Goal: Information Seeking & Learning: Learn about a topic

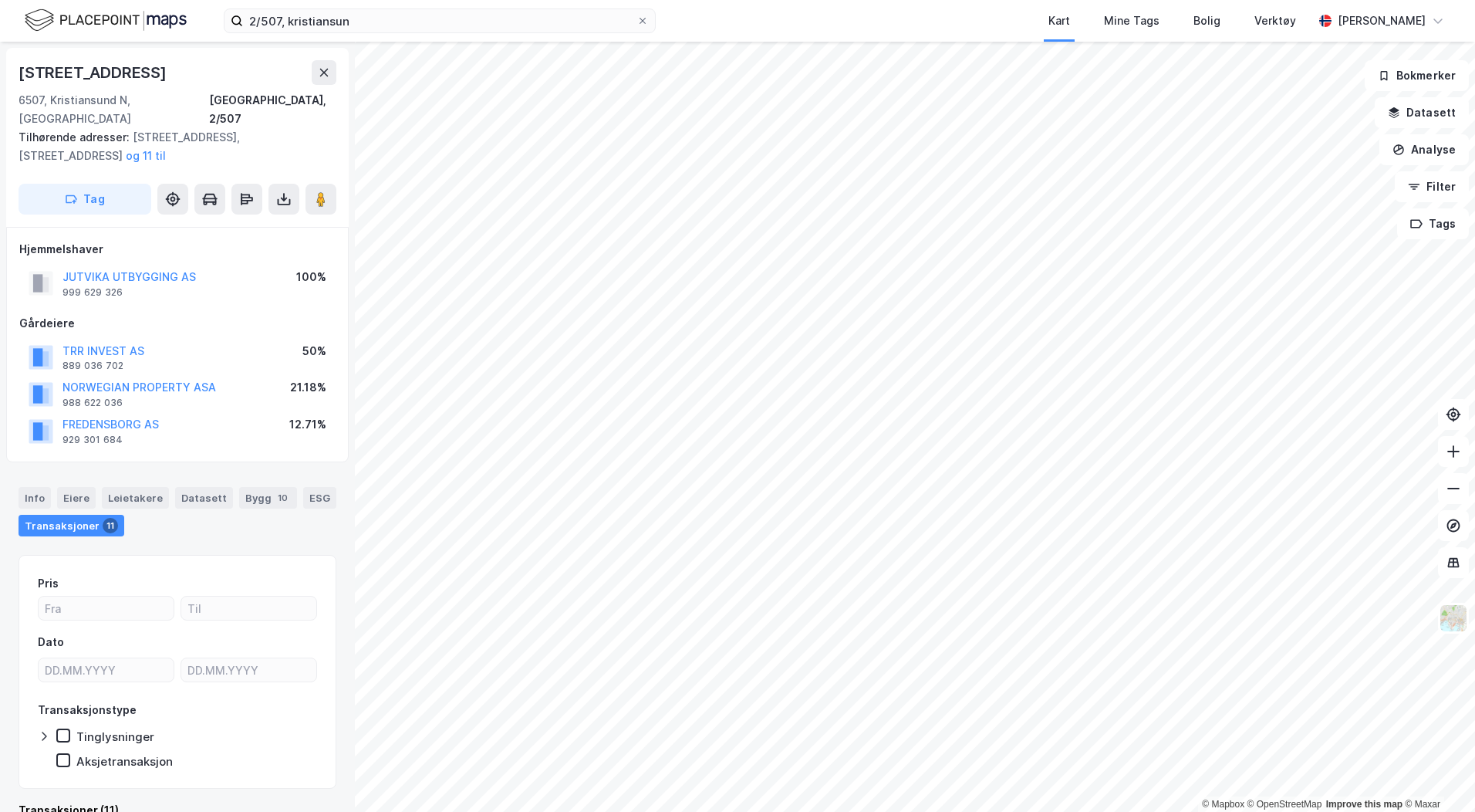
scroll to position [1, 0]
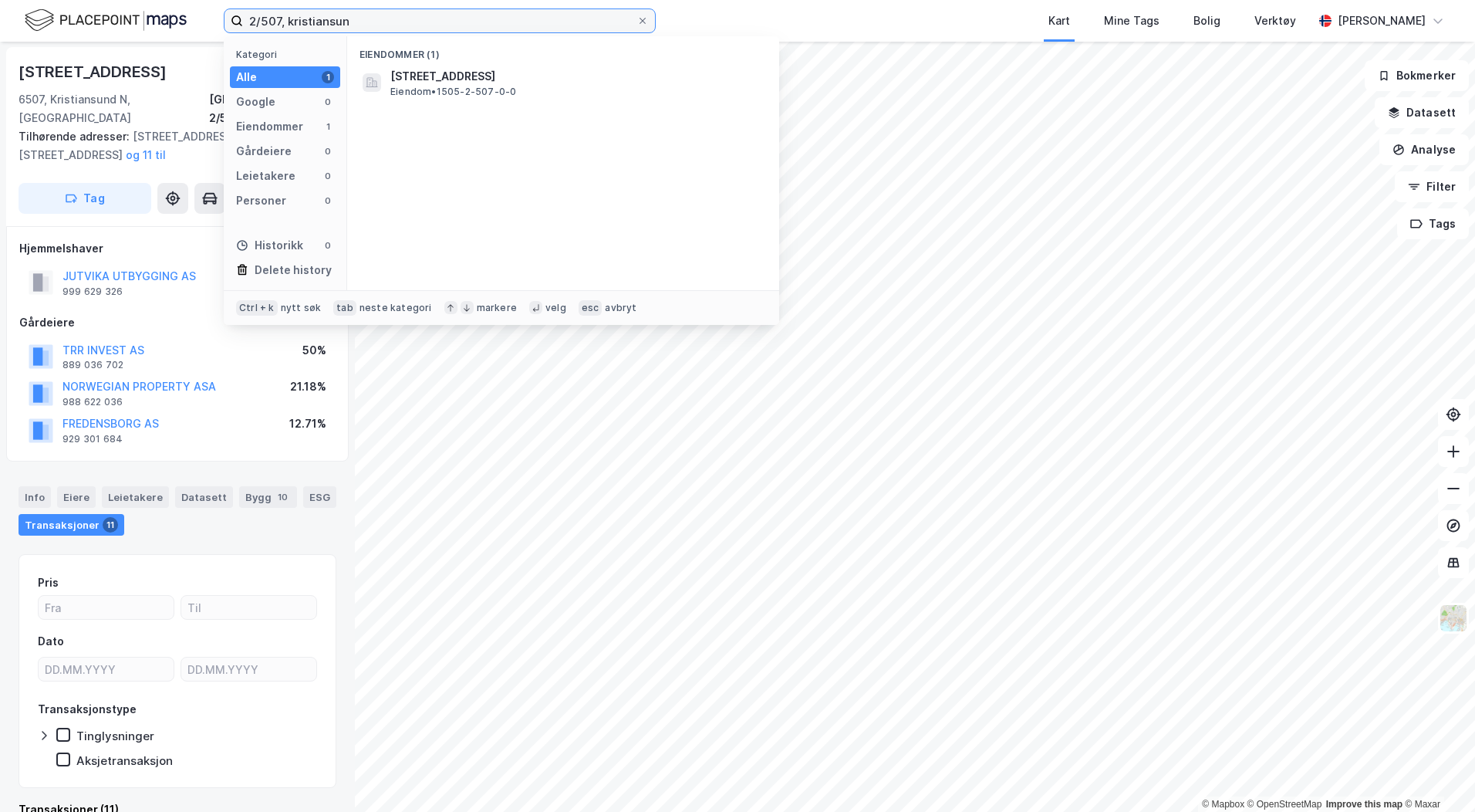
drag, startPoint x: 362, startPoint y: 22, endPoint x: 168, endPoint y: 15, distance: 194.1
click at [195, 17] on div "2/507, kristiansun Kategori Alle 1 Google 0 Eiendommer 1 Gårdeiere 0 Leietakere…" at bounding box center [738, 21] width 1475 height 42
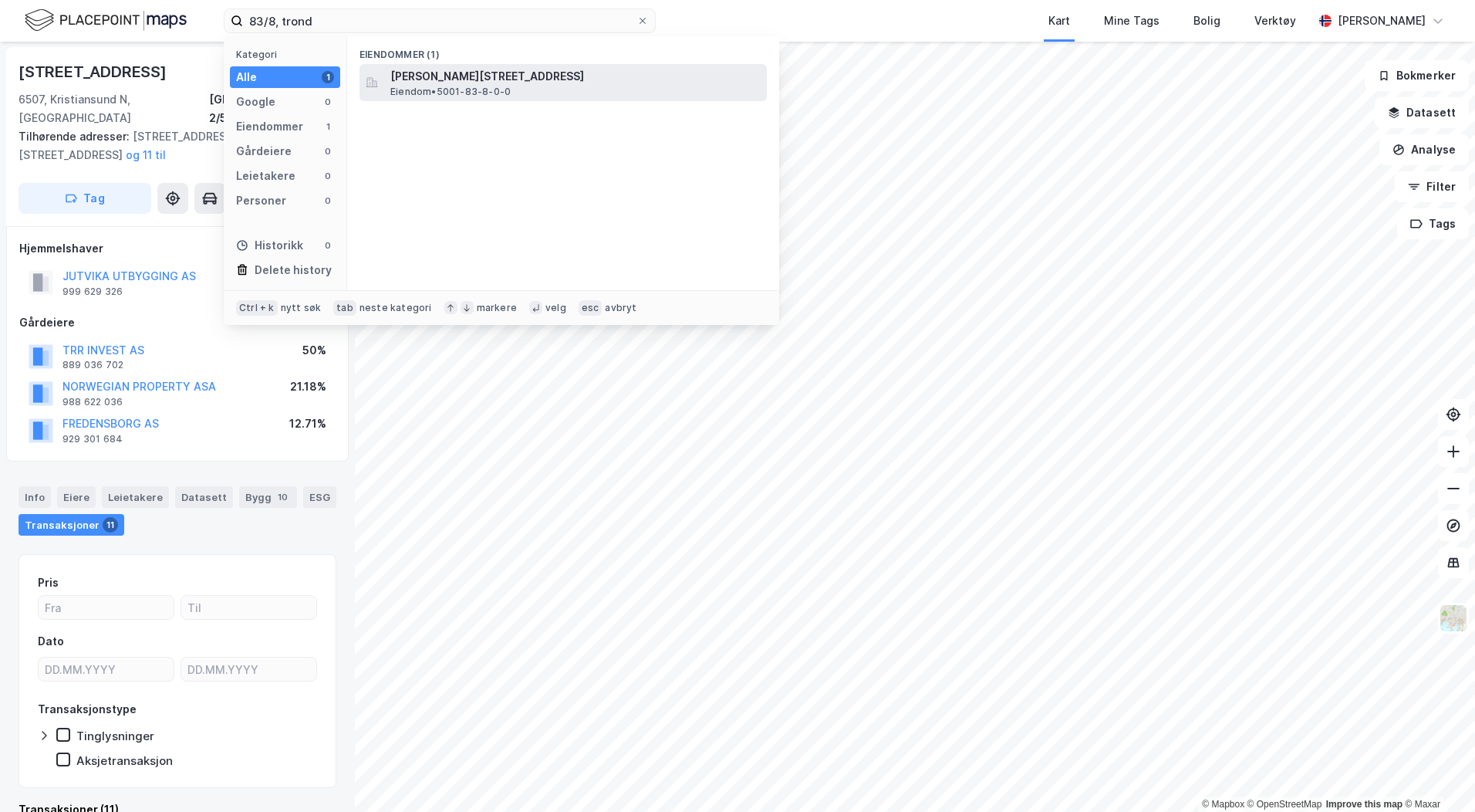
click at [478, 80] on span "[PERSON_NAME][STREET_ADDRESS]" at bounding box center [575, 76] width 371 height 18
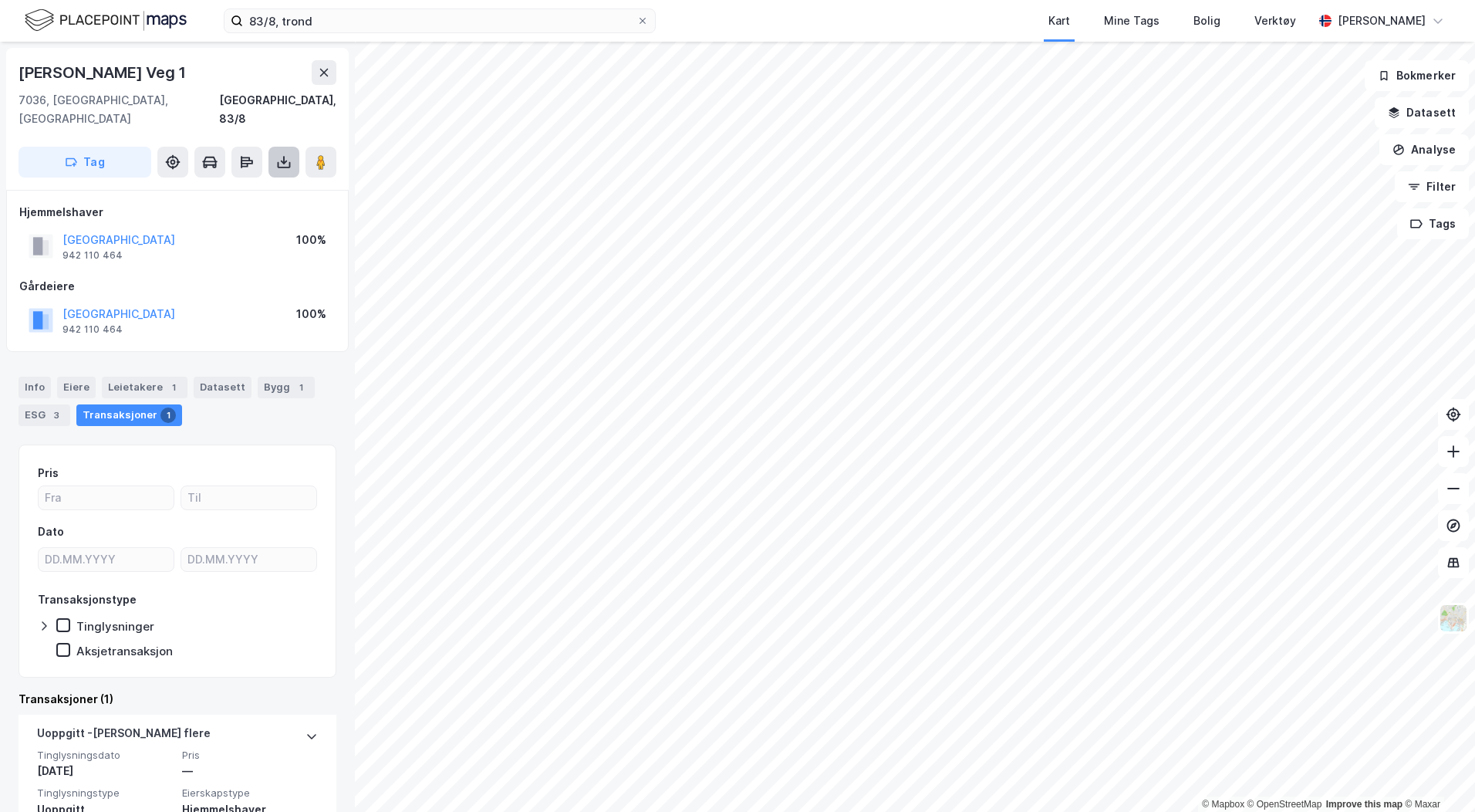
click at [283, 155] on icon at bounding box center [283, 162] width 15 height 15
click at [230, 187] on div "Last ned grunnbok" at bounding box center [208, 193] width 89 height 13
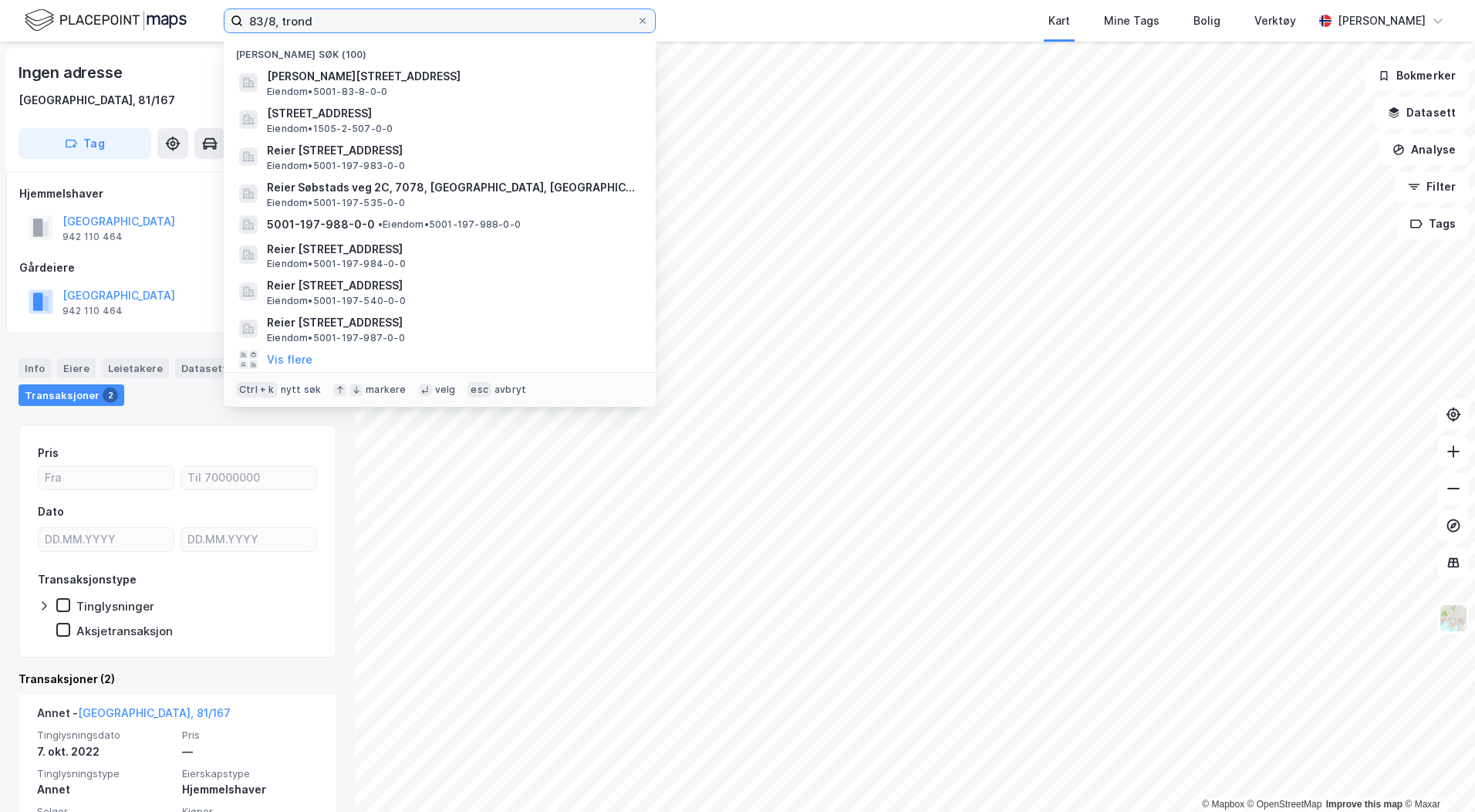
click at [305, 17] on input "83/8, trond" at bounding box center [440, 20] width 393 height 23
drag, startPoint x: 313, startPoint y: 18, endPoint x: 192, endPoint y: 18, distance: 121.0
click at [192, 18] on div "83/8, [PERSON_NAME] søk (100) Anna [STREET_ADDRESS], [GEOGRAPHIC_DATA] • 5001-8…" at bounding box center [738, 21] width 1475 height 42
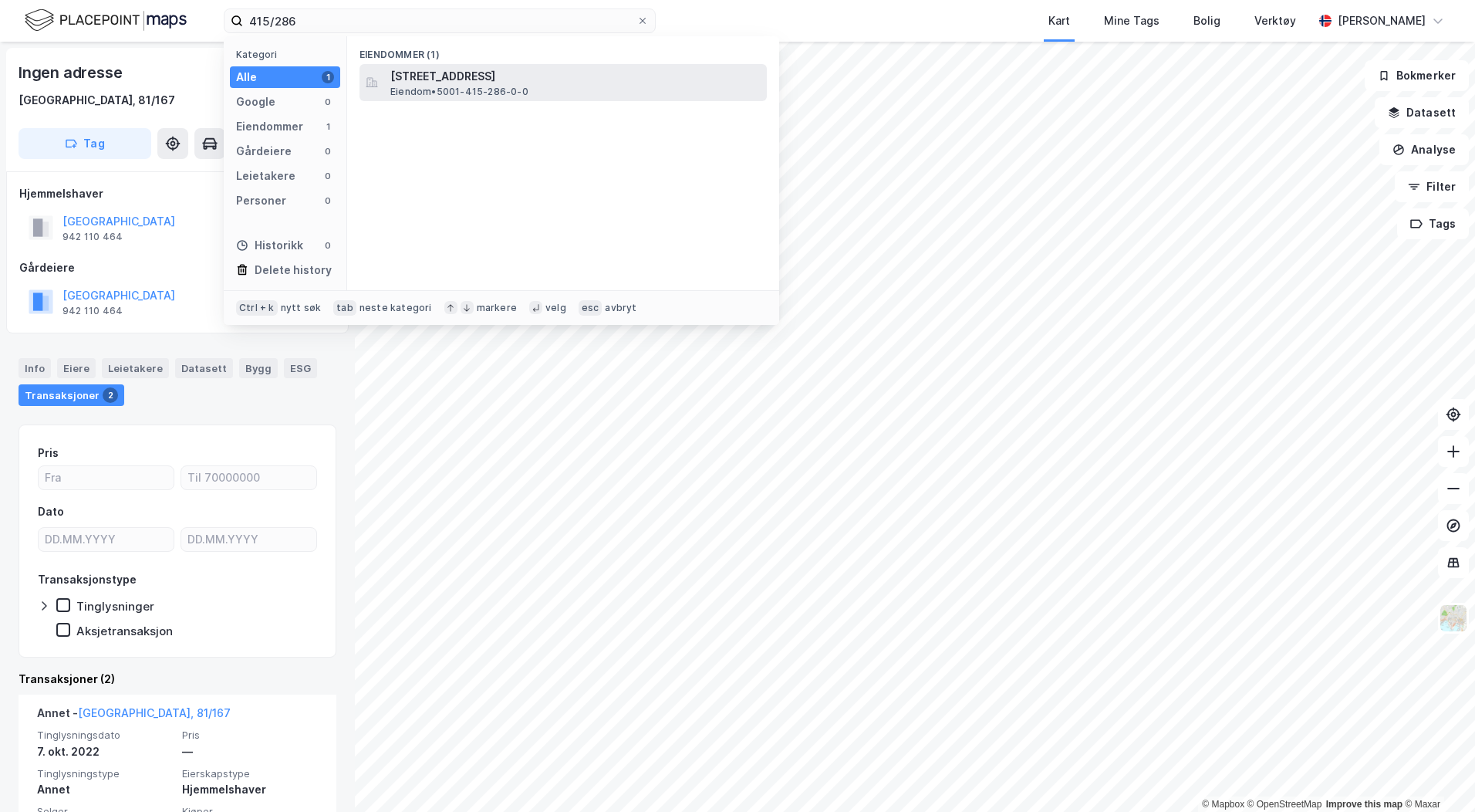
click at [437, 76] on span "[STREET_ADDRESS]" at bounding box center [575, 76] width 371 height 18
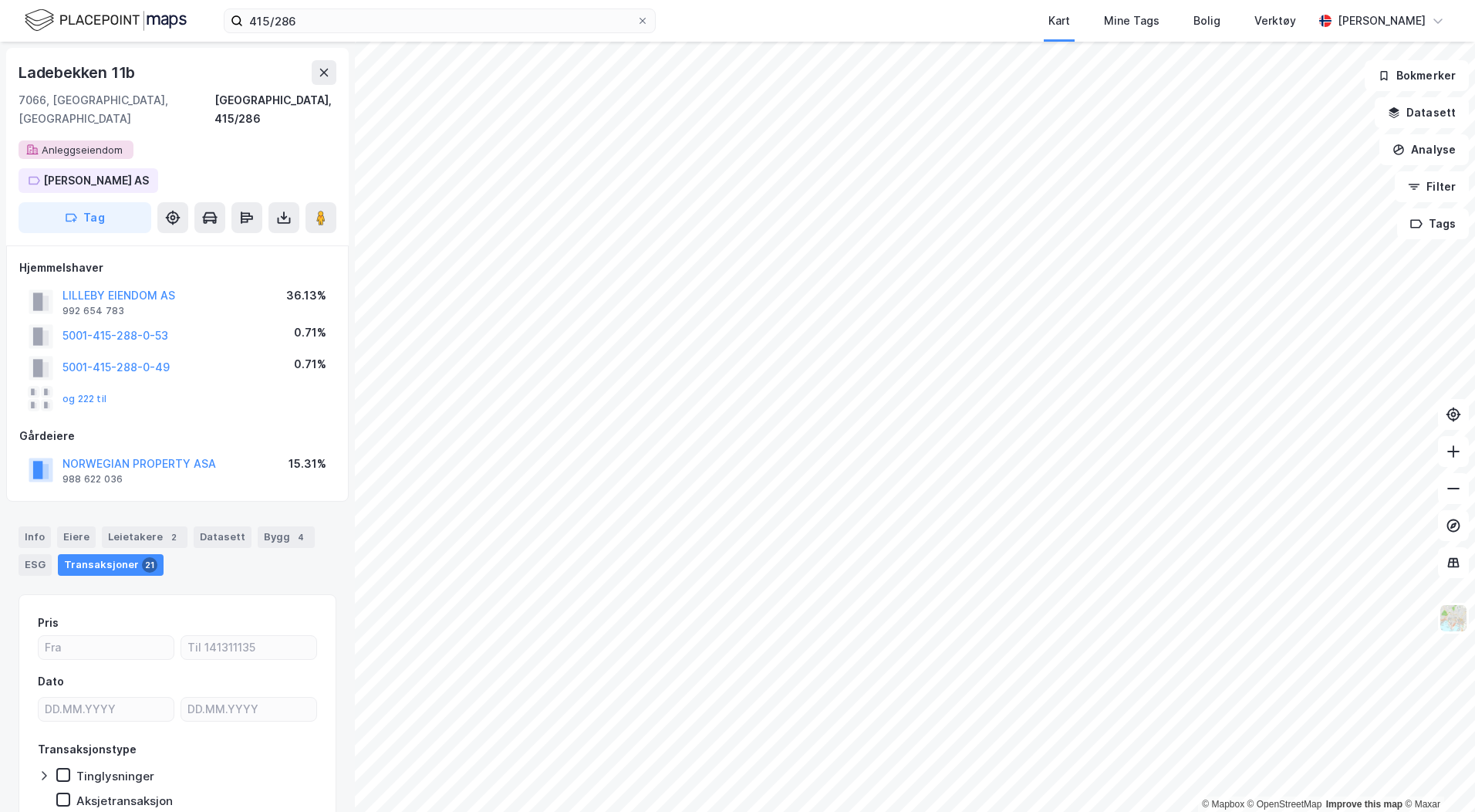
scroll to position [1, 0]
click at [270, 525] on div "Bygg 4" at bounding box center [286, 536] width 57 height 22
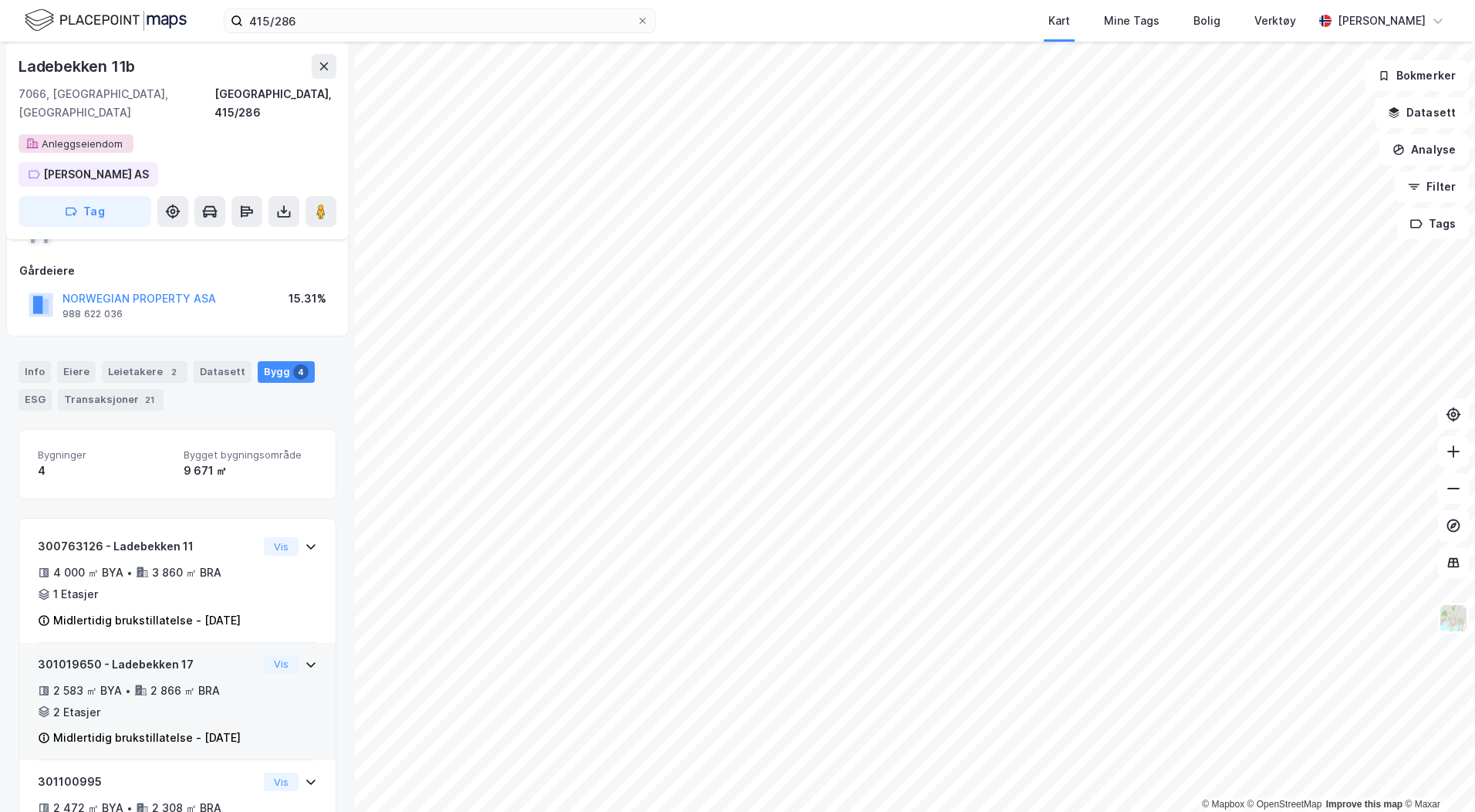
scroll to position [121, 0]
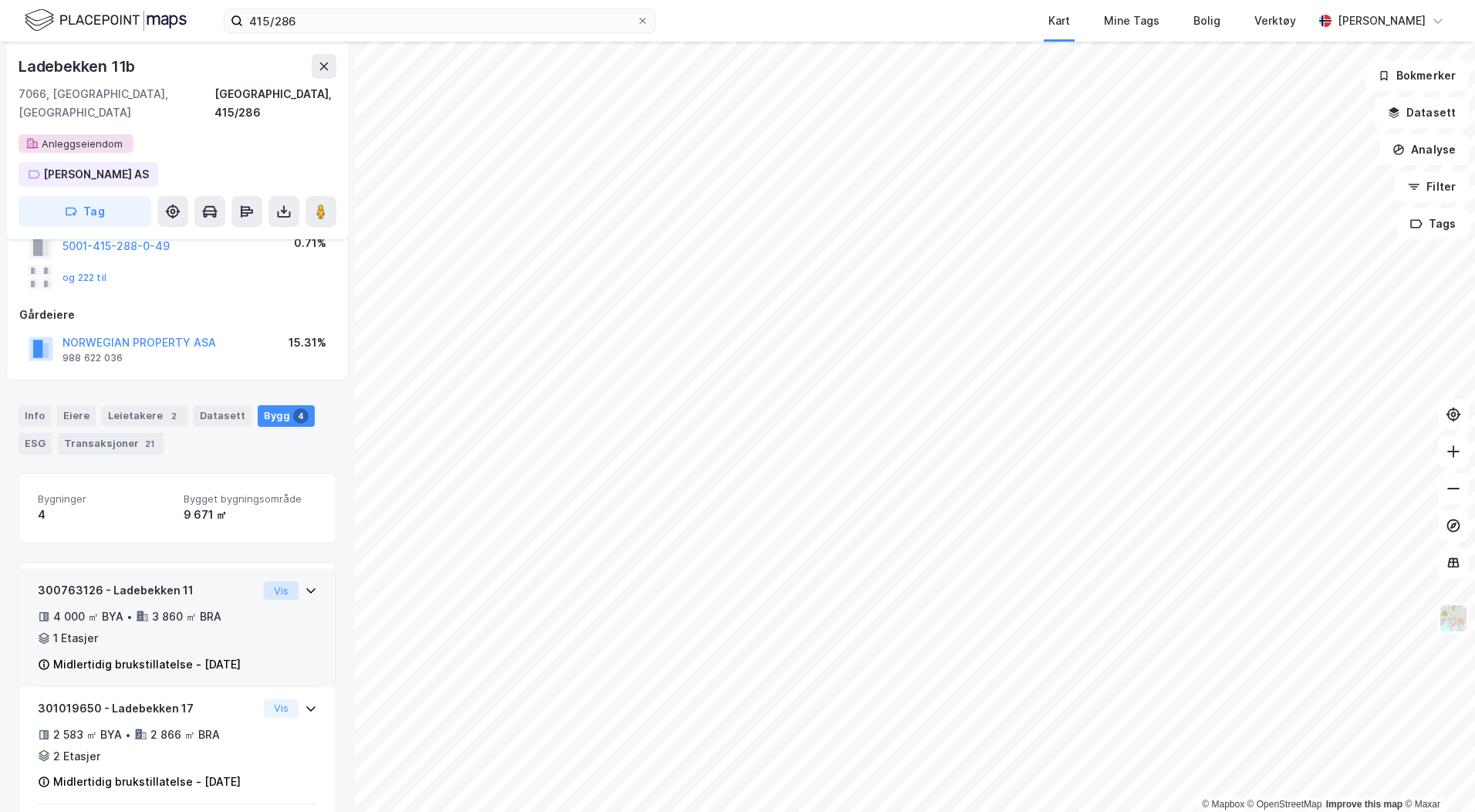
click at [280, 581] on button "Vis" at bounding box center [281, 590] width 35 height 18
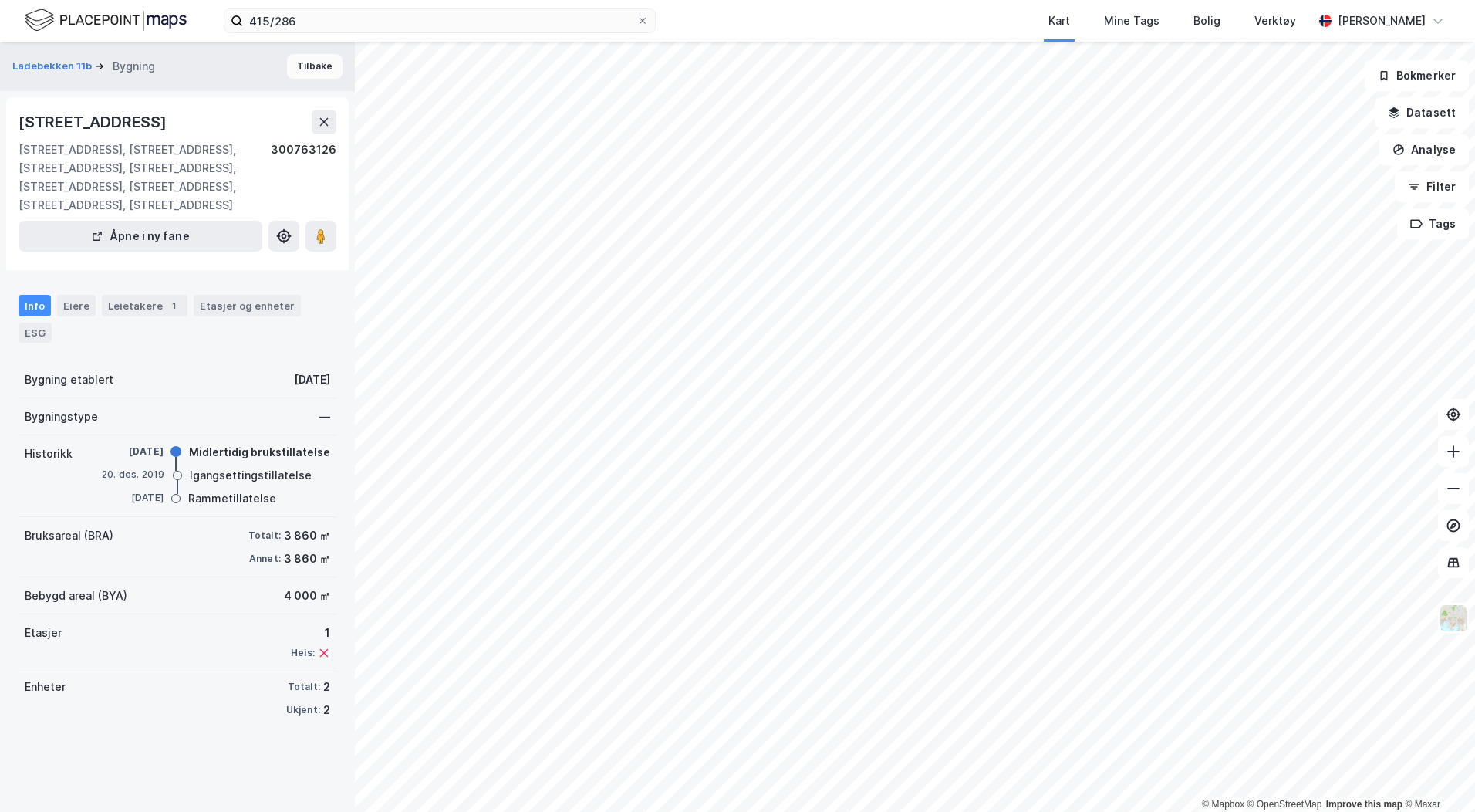
click at [322, 69] on button "Tilbake" at bounding box center [314, 66] width 56 height 25
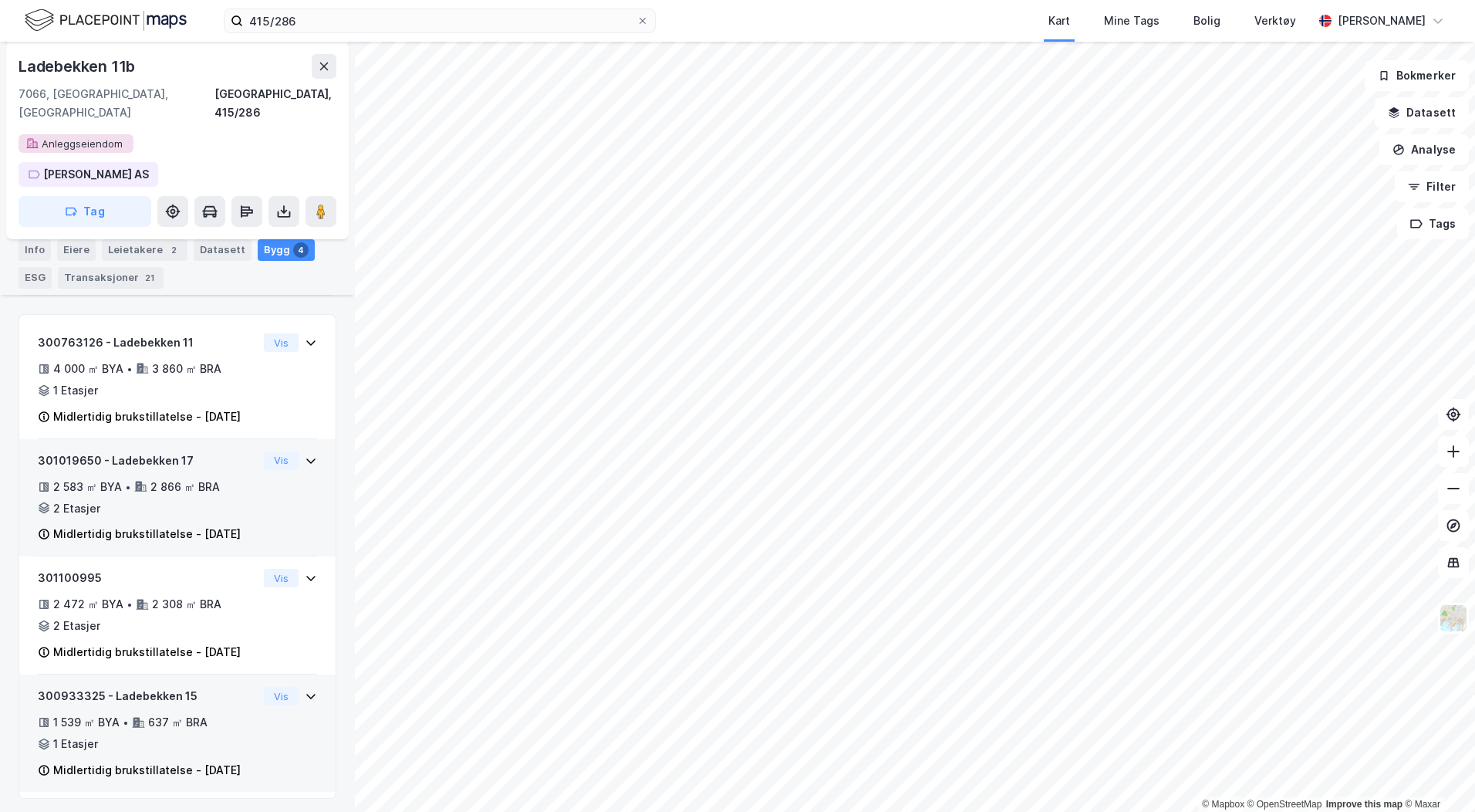
scroll to position [430, 0]
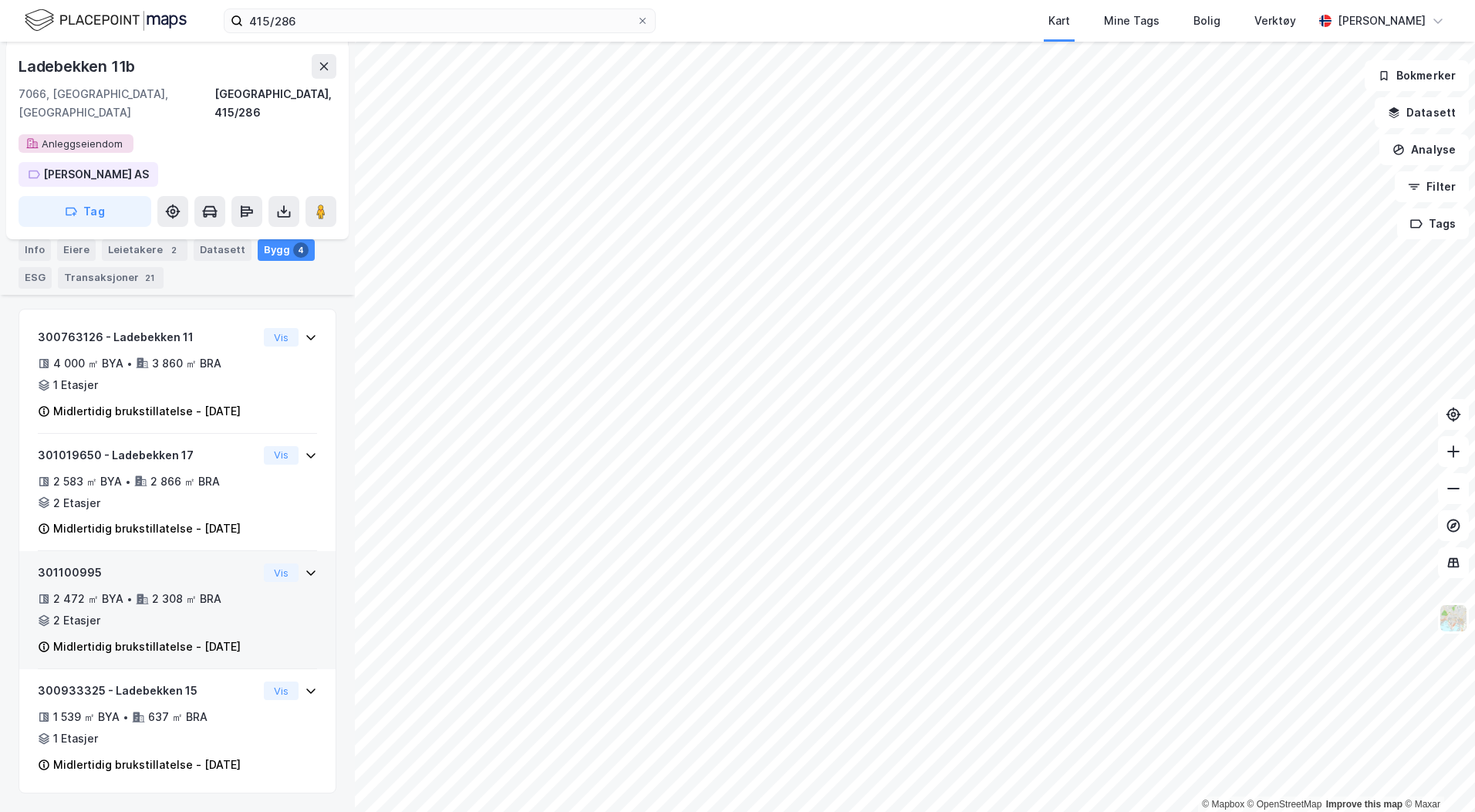
click at [75, 563] on div "301100995" at bounding box center [148, 573] width 220 height 18
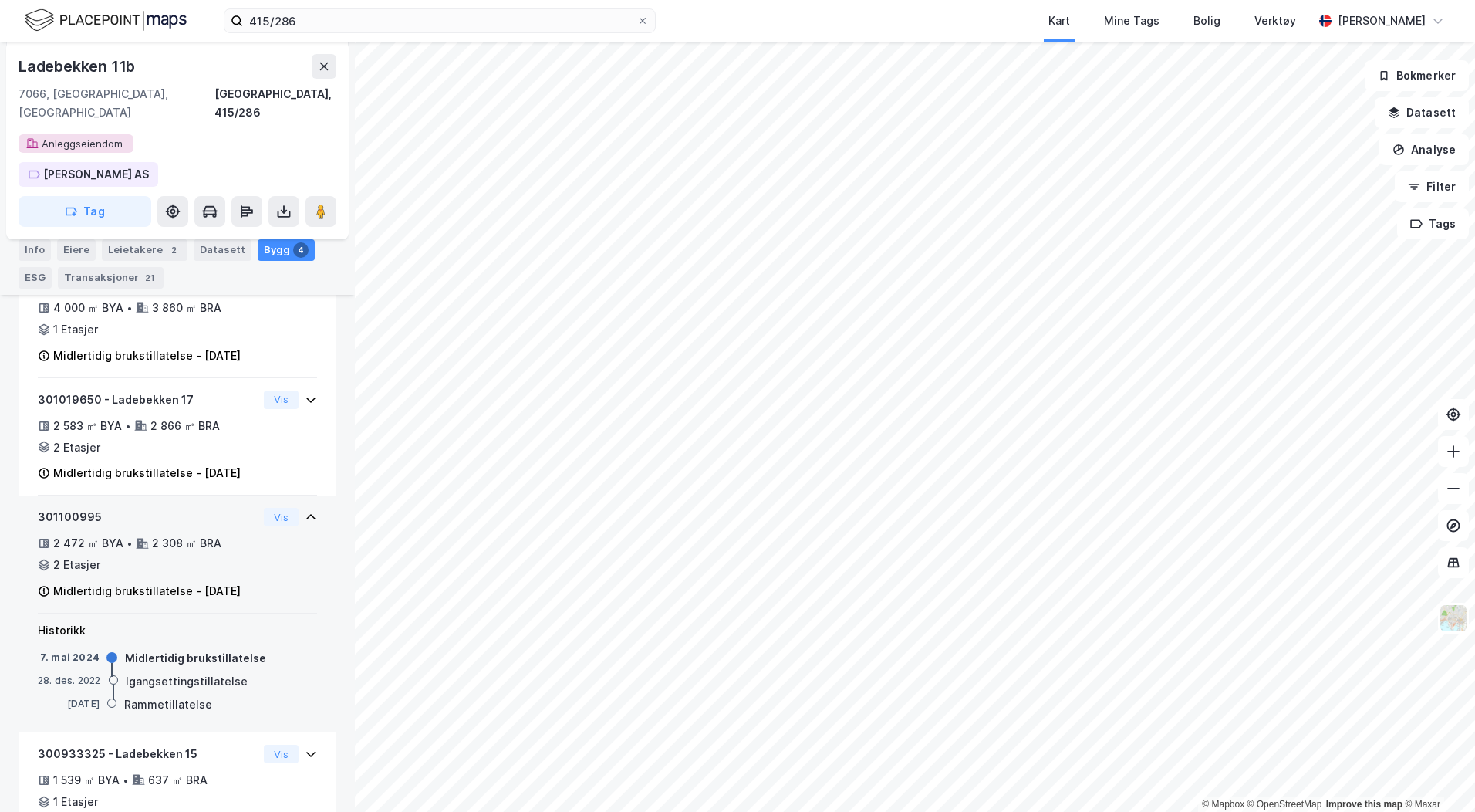
click at [79, 574] on div "2 Etasjer" at bounding box center [76, 564] width 47 height 18
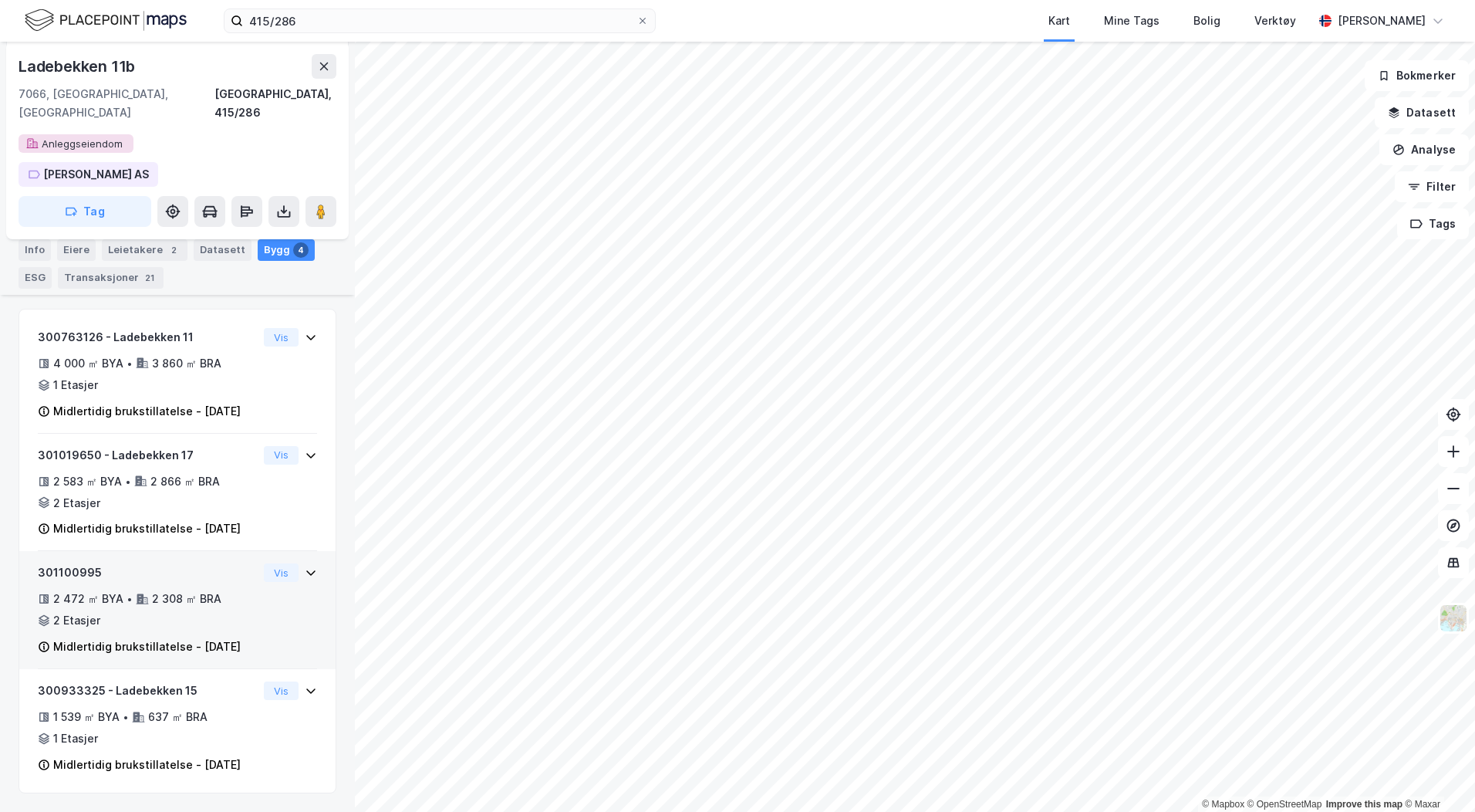
click at [79, 611] on div "2 Etasjer" at bounding box center [76, 620] width 47 height 18
click at [1450, 620] on img at bounding box center [1454, 618] width 29 height 29
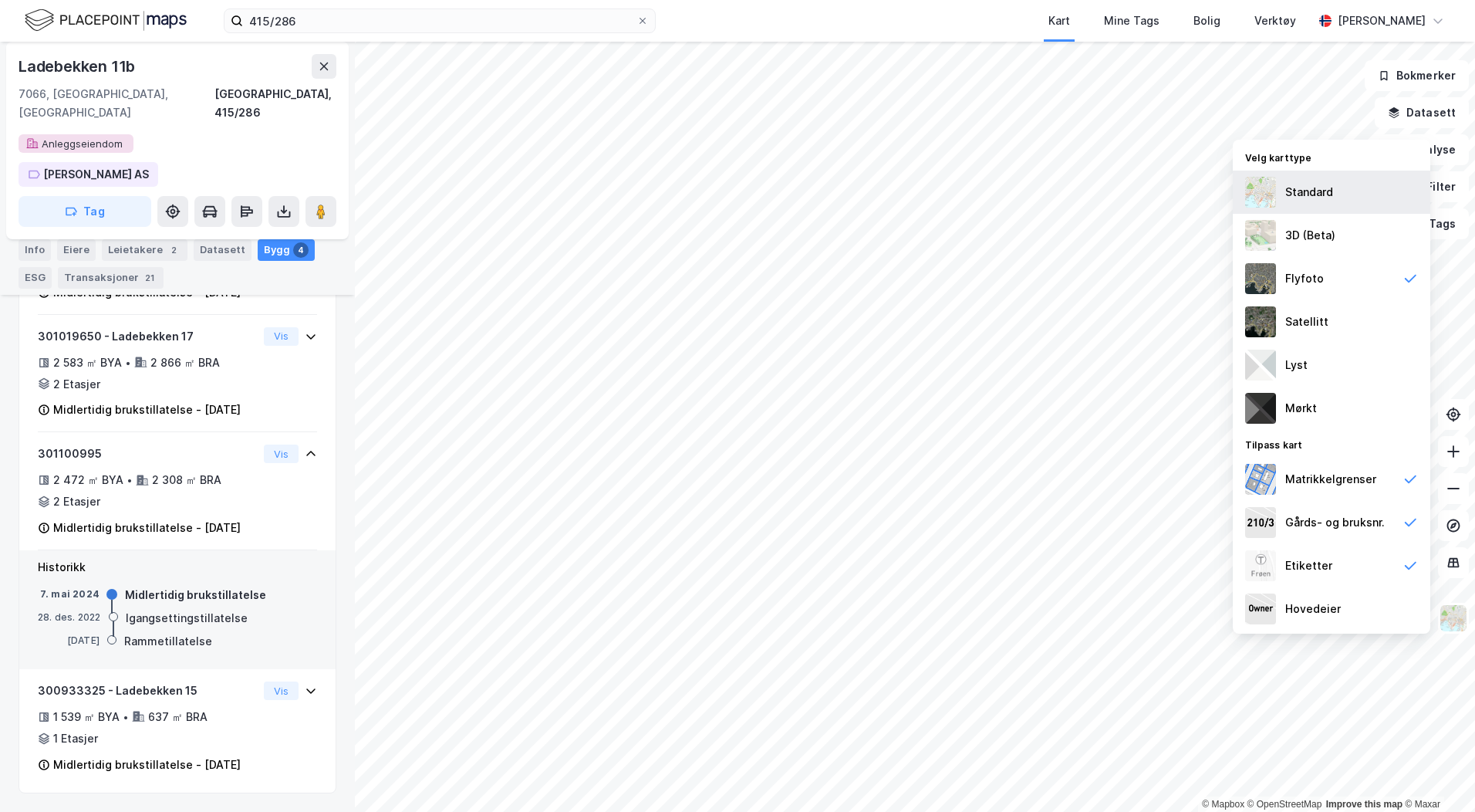
click at [1315, 189] on div "Standard" at bounding box center [1309, 192] width 48 height 18
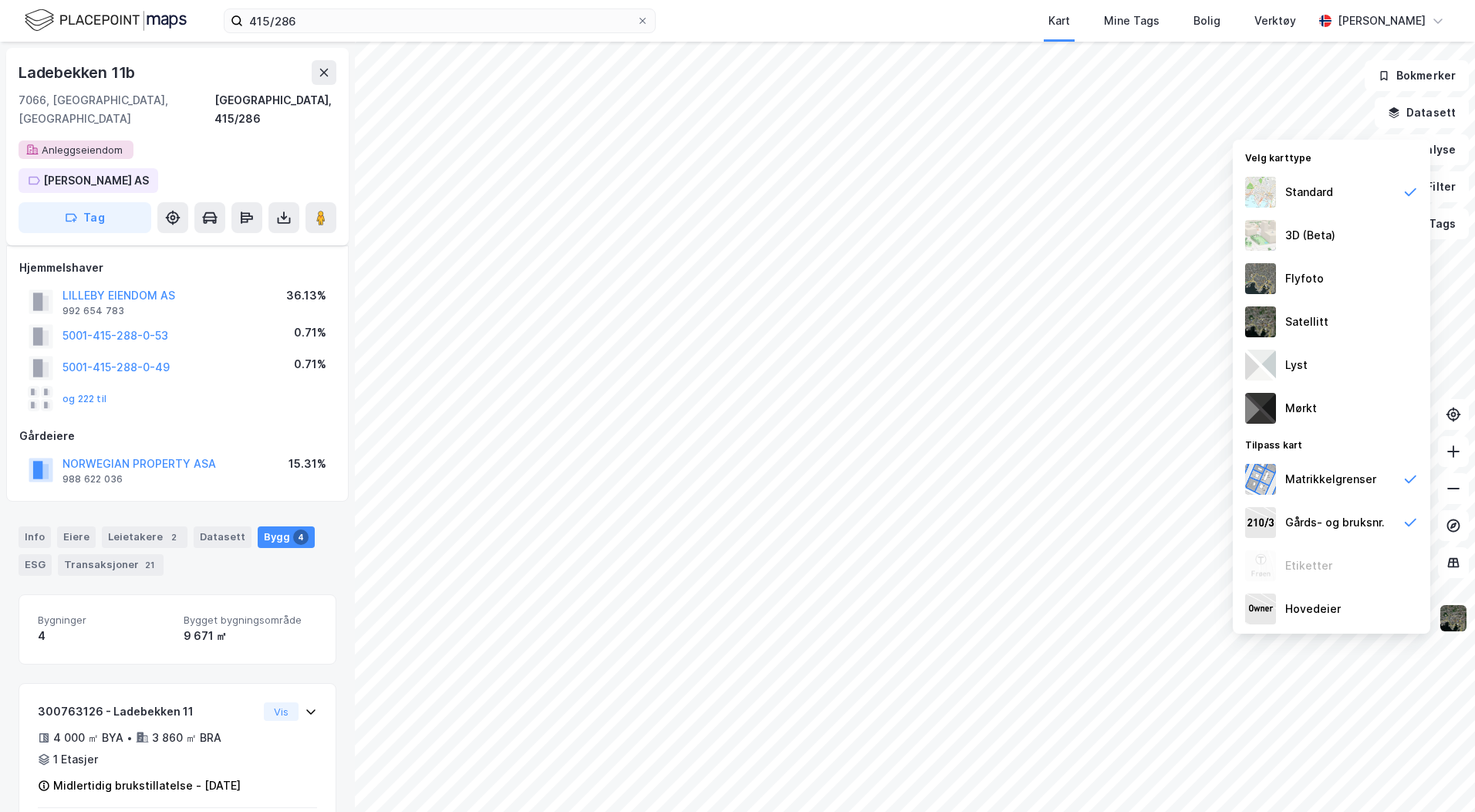
scroll to position [430, 0]
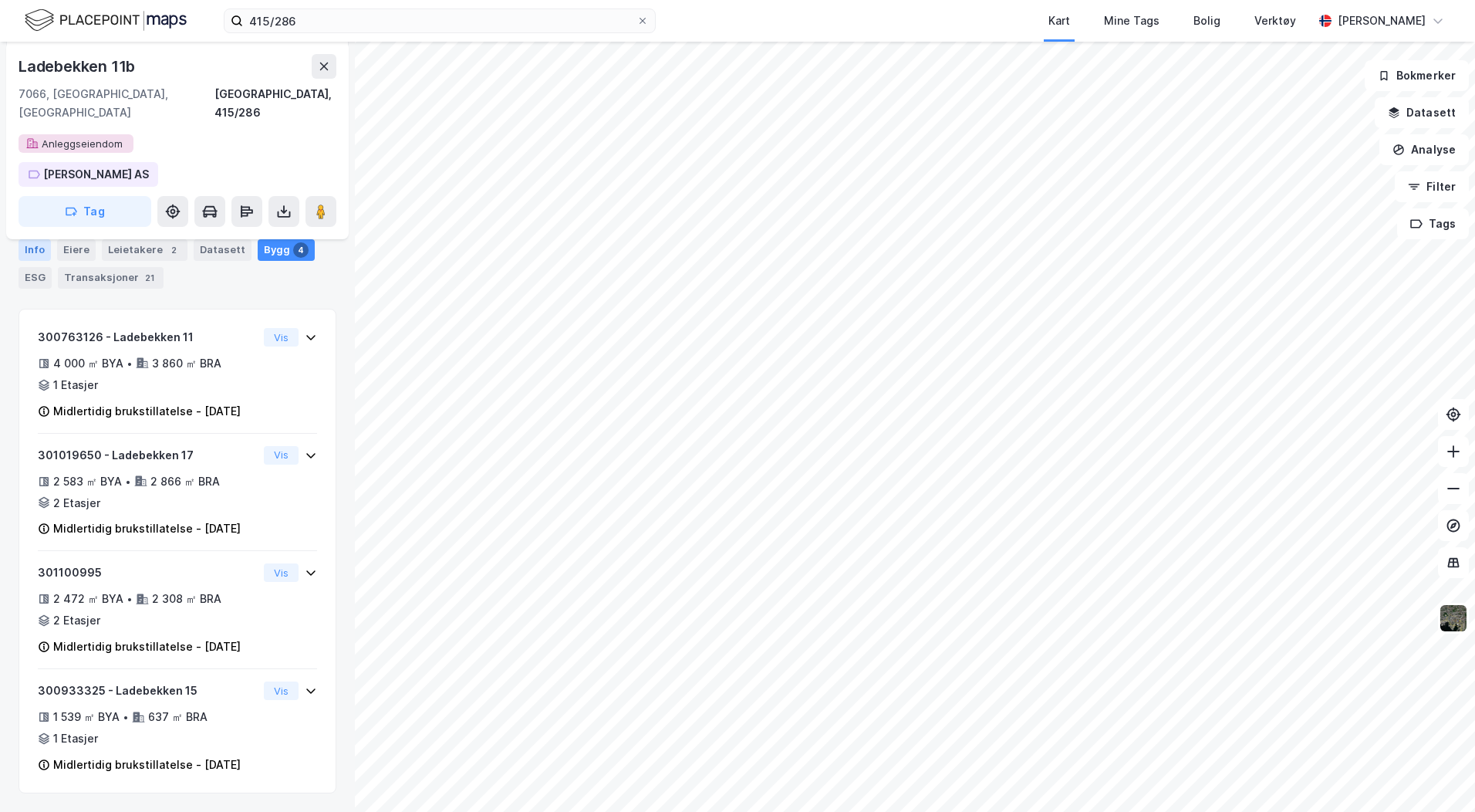
click at [35, 248] on div "Info" at bounding box center [35, 250] width 33 height 22
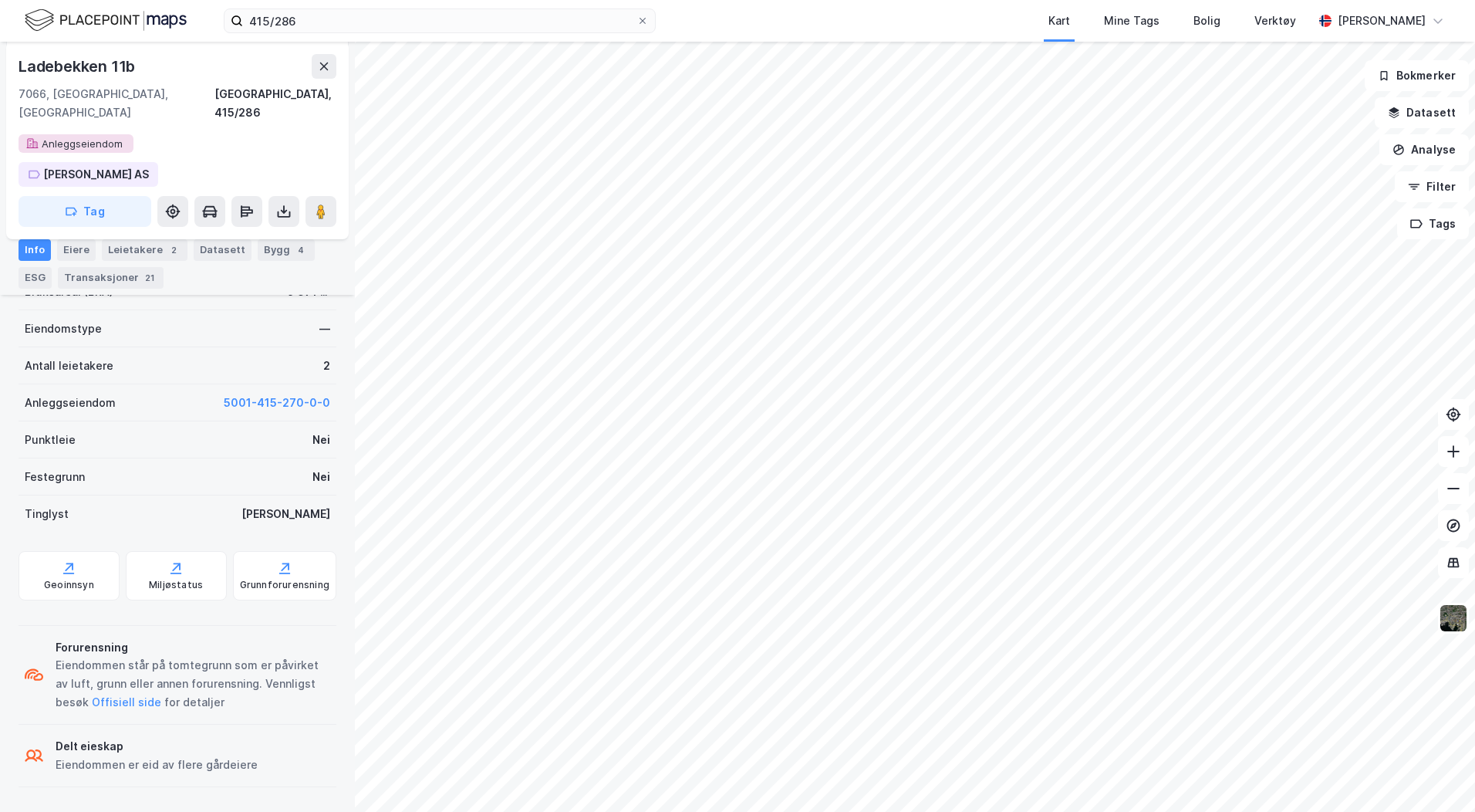
scroll to position [377, 0]
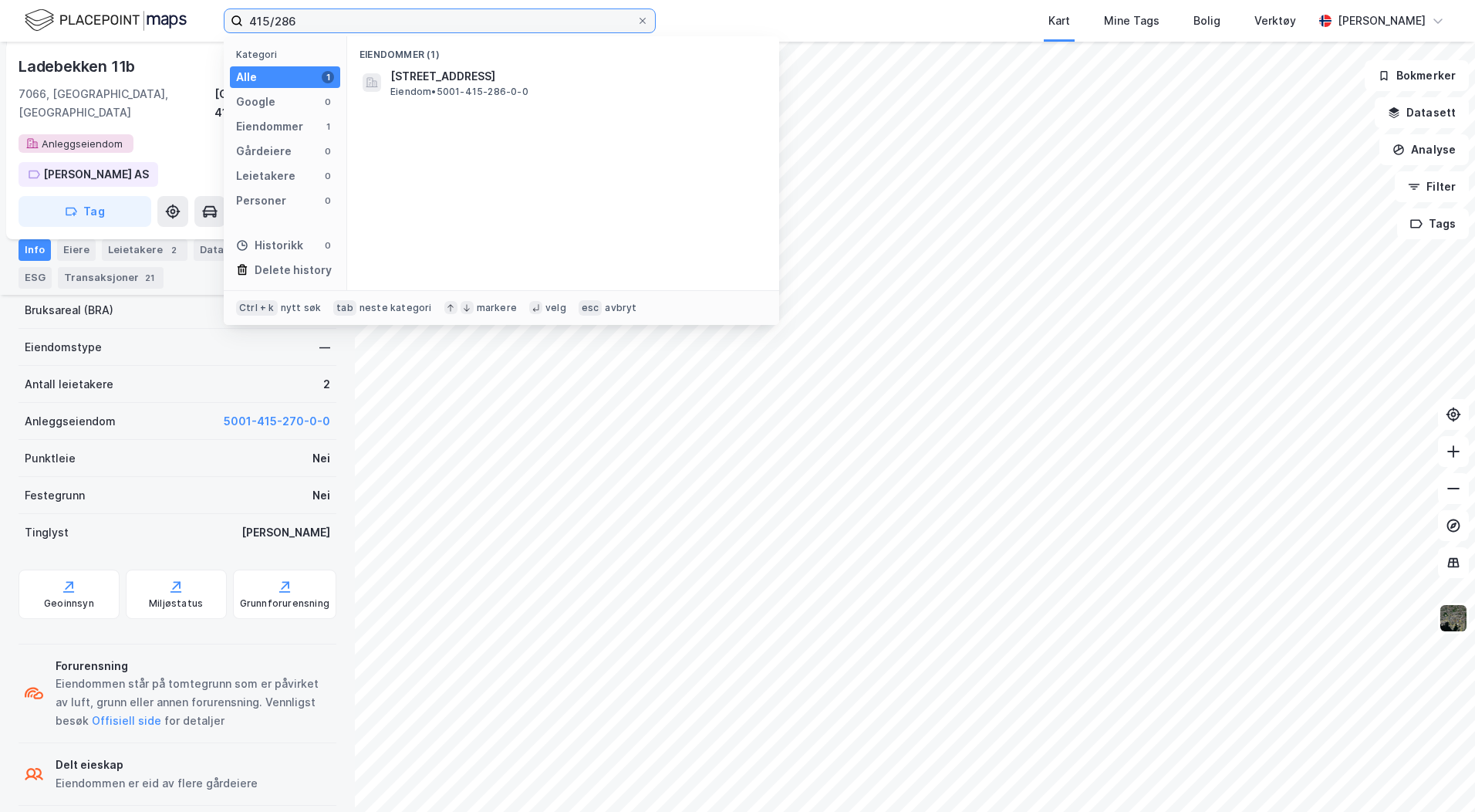
click at [308, 17] on input "415/286" at bounding box center [440, 20] width 393 height 23
type input "415/178"
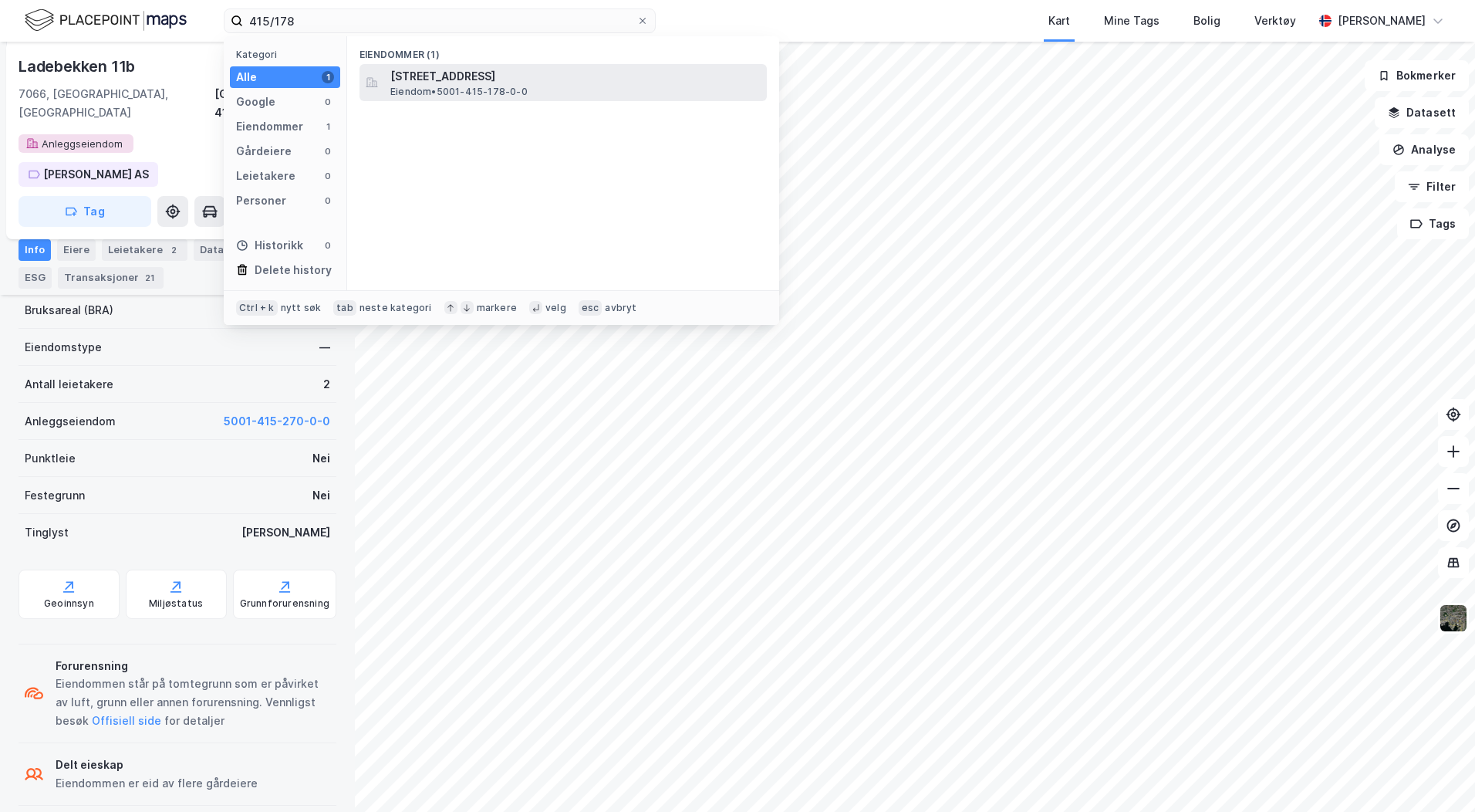
click at [476, 74] on span "[STREET_ADDRESS]" at bounding box center [575, 76] width 371 height 18
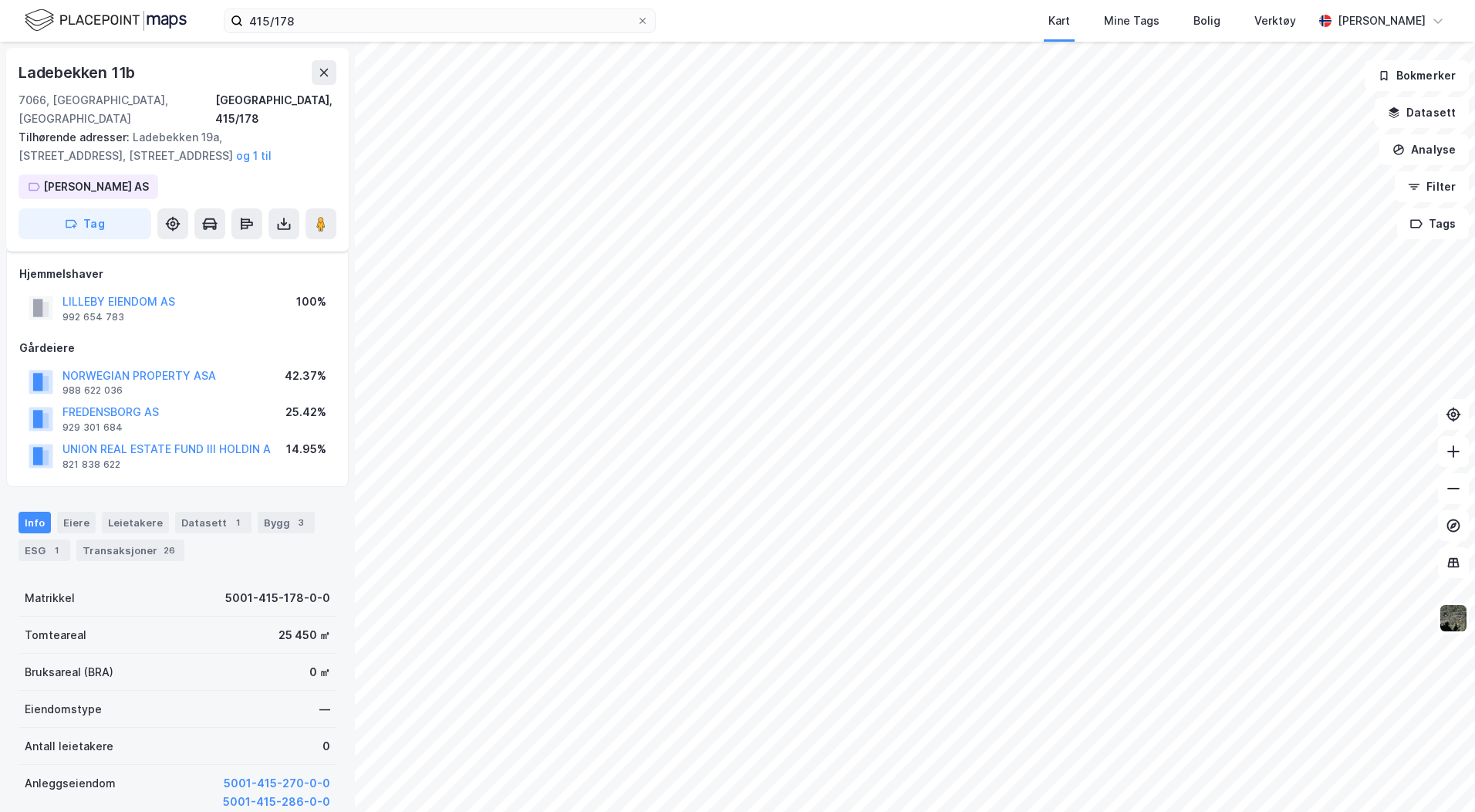
scroll to position [337, 0]
